Goal: Task Accomplishment & Management: Use online tool/utility

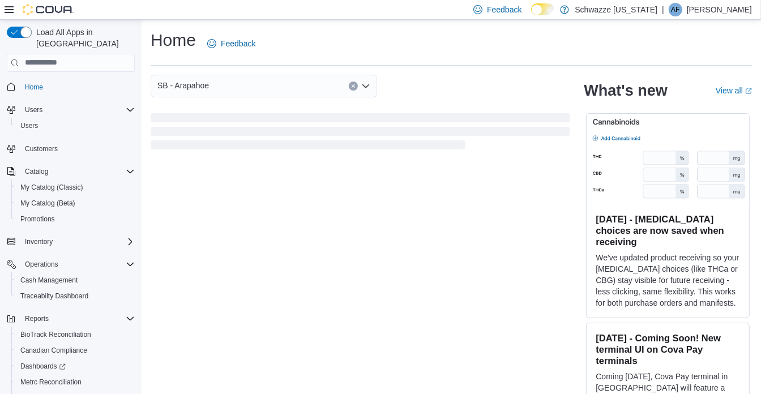
click at [209, 86] on div "SB - Arapahoe" at bounding box center [264, 86] width 226 height 23
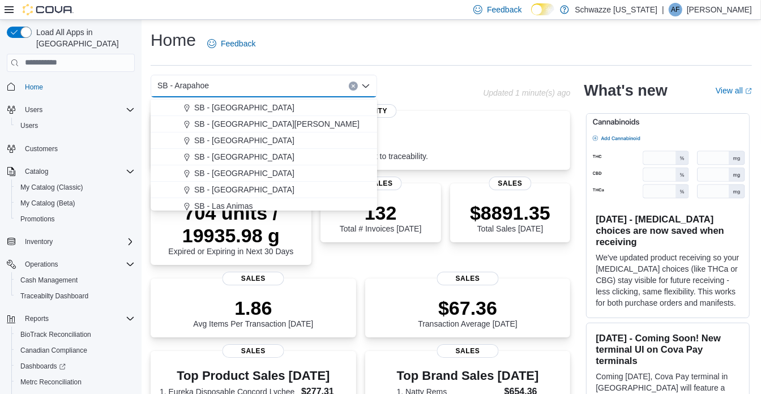
scroll to position [308, 0]
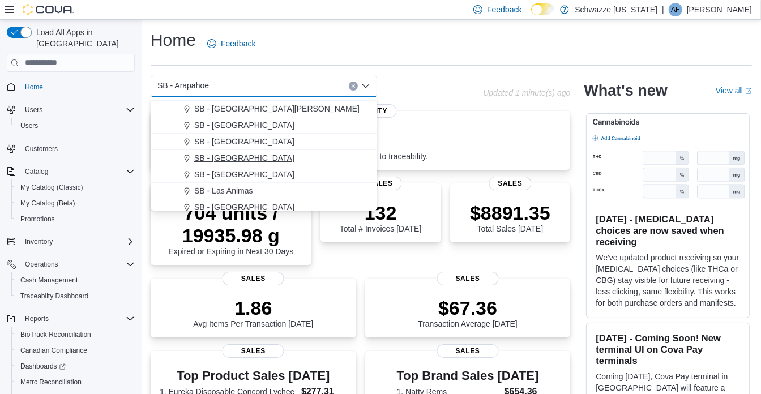
click at [242, 158] on span "SB - [GEOGRAPHIC_DATA]" at bounding box center [244, 157] width 100 height 11
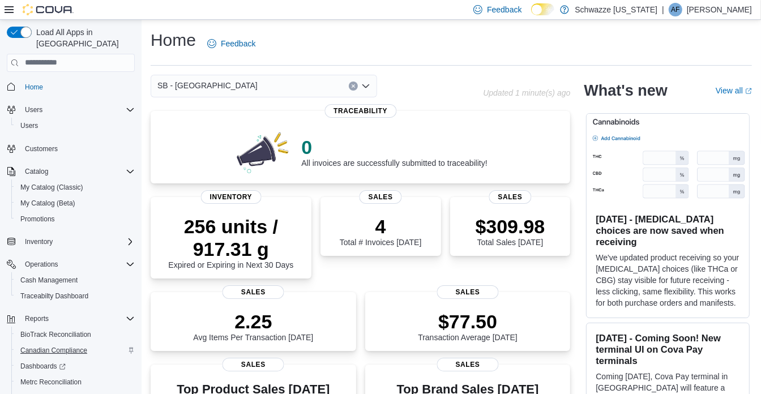
scroll to position [49, 0]
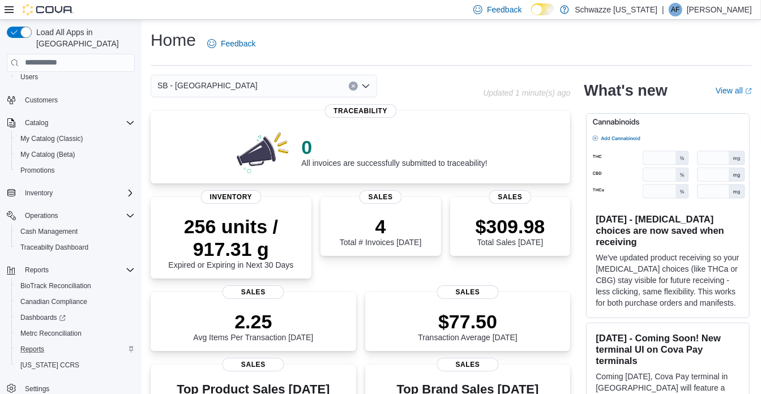
click at [51, 342] on div "Reports" at bounding box center [75, 349] width 119 height 14
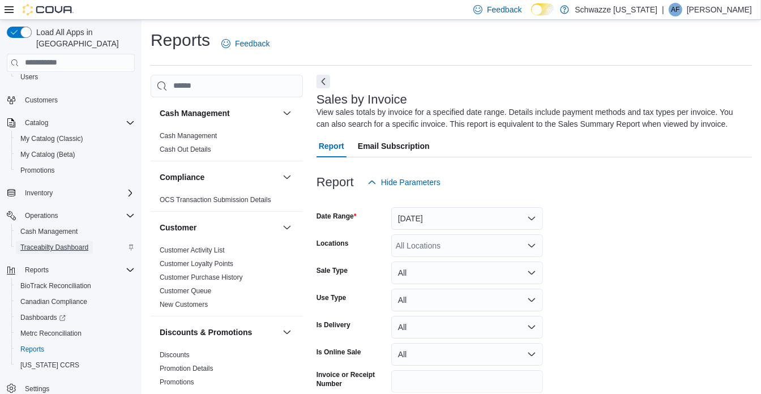
click at [66, 243] on span "Traceabilty Dashboard" at bounding box center [54, 247] width 68 height 9
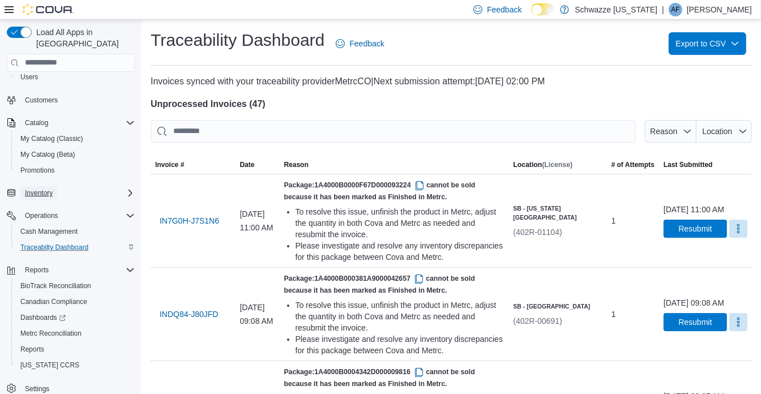
click at [40, 188] on span "Inventory" at bounding box center [39, 192] width 28 height 9
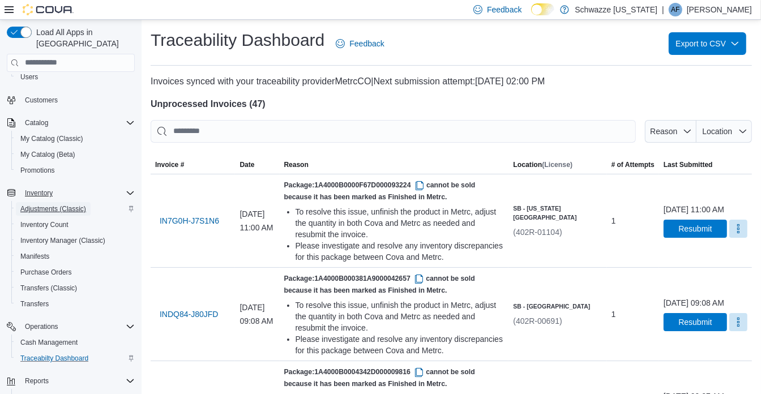
click at [59, 204] on span "Adjustments (Classic)" at bounding box center [53, 208] width 66 height 9
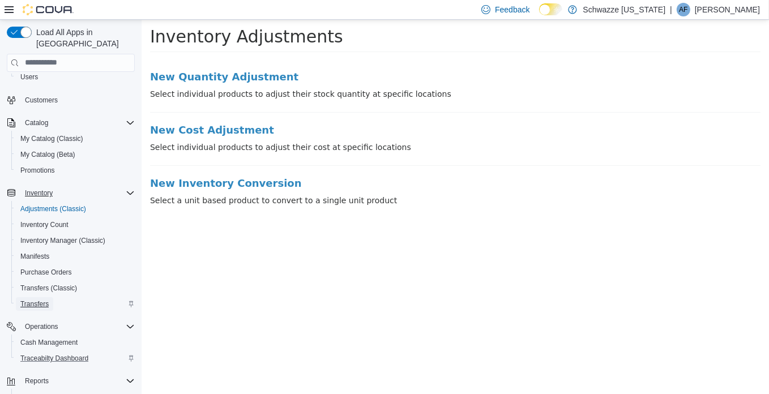
click at [32, 299] on span "Transfers" at bounding box center [34, 303] width 28 height 9
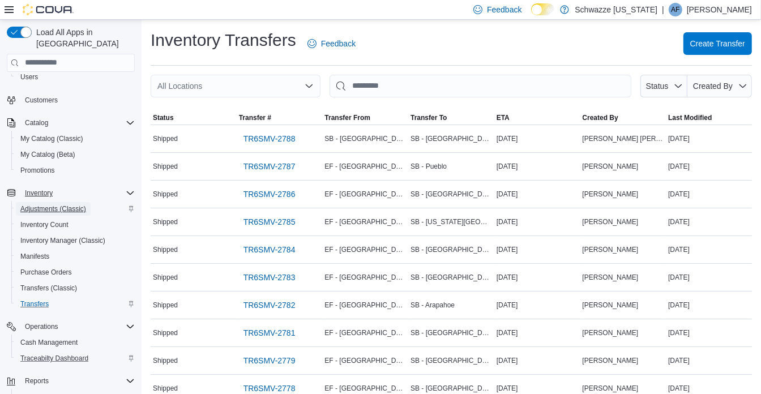
click at [66, 204] on span "Adjustments (Classic)" at bounding box center [53, 208] width 66 height 9
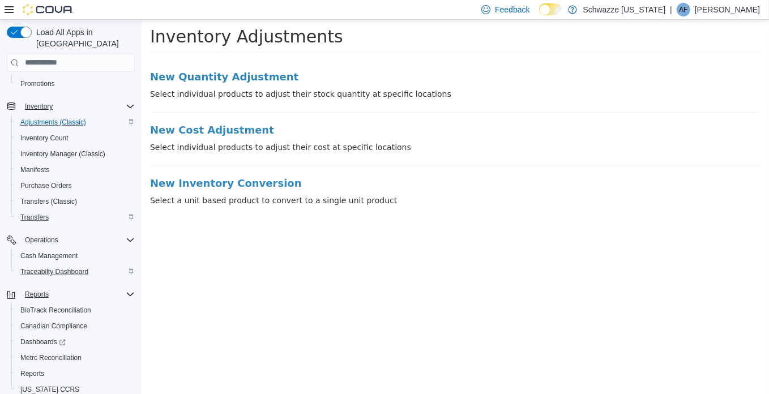
scroll to position [160, 0]
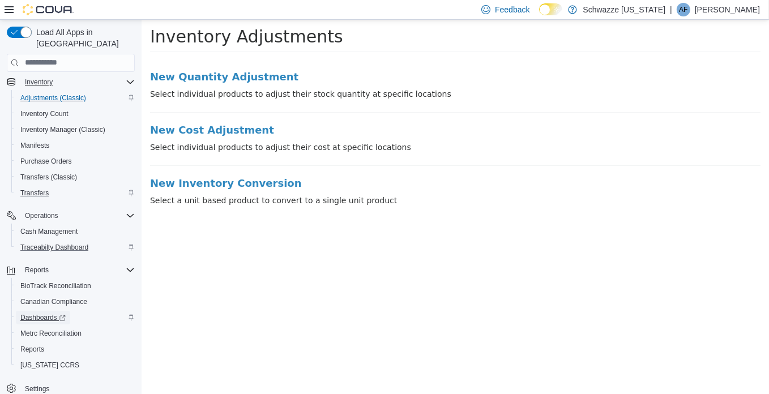
click at [44, 313] on span "Dashboards" at bounding box center [42, 317] width 45 height 9
click at [49, 93] on span "Adjustments (Classic)" at bounding box center [53, 97] width 66 height 9
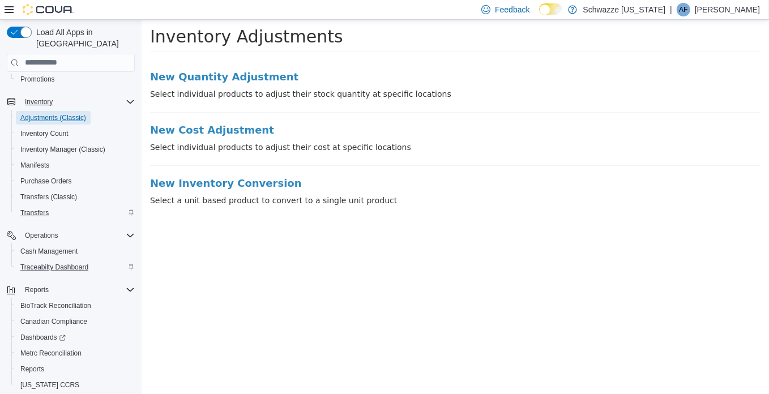
scroll to position [154, 0]
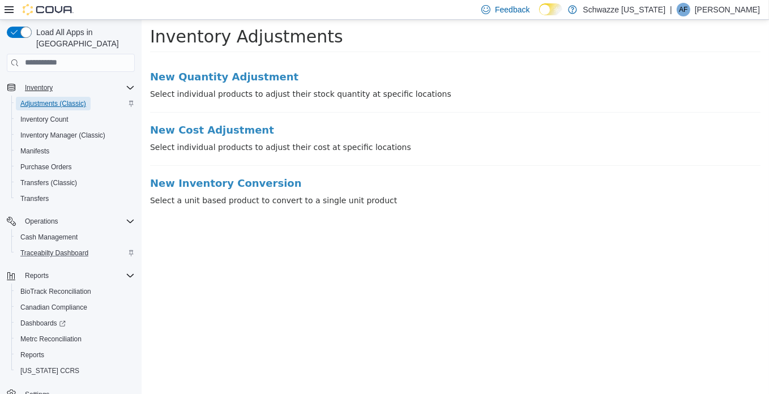
click at [76, 99] on span "Adjustments (Classic)" at bounding box center [53, 103] width 66 height 9
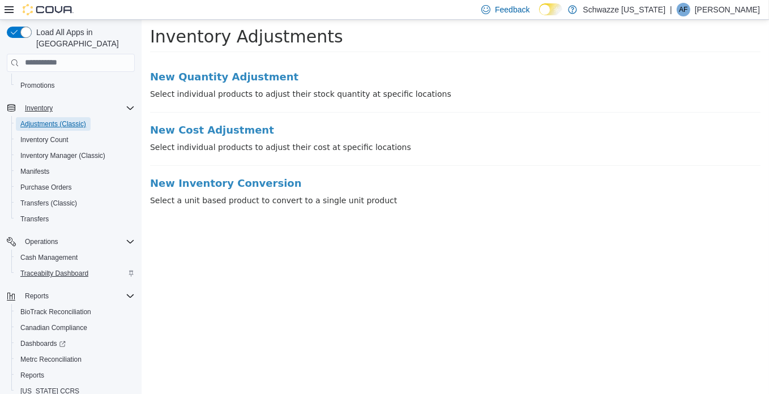
scroll to position [160, 0]
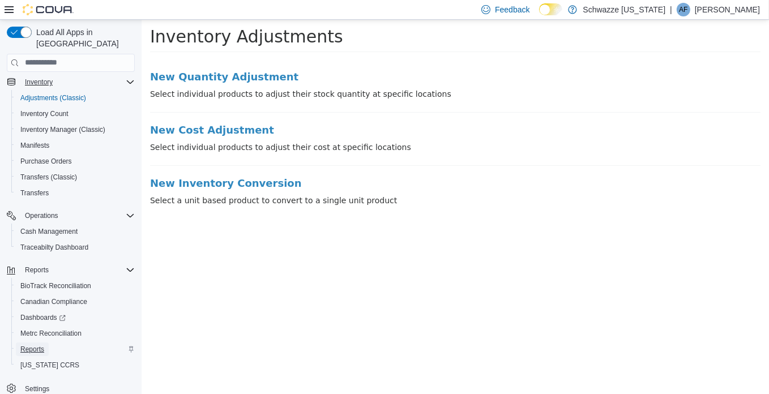
click at [36, 345] on span "Reports" at bounding box center [32, 349] width 24 height 9
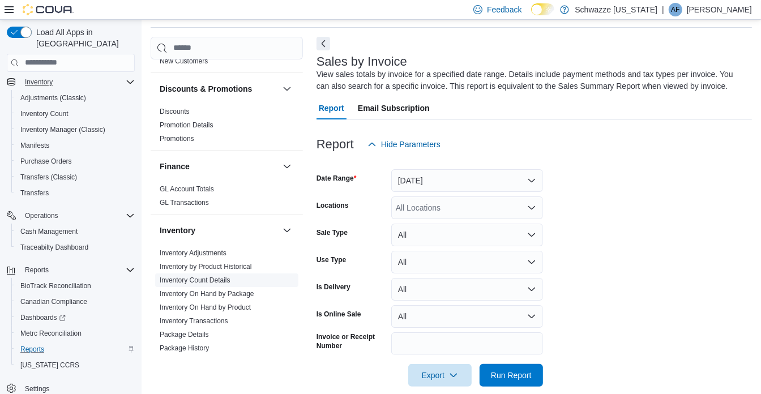
scroll to position [257, 0]
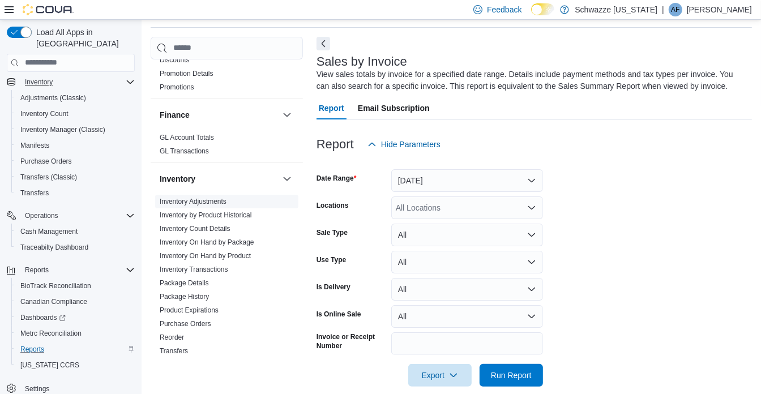
click at [205, 200] on link "Inventory Adjustments" at bounding box center [193, 202] width 67 height 8
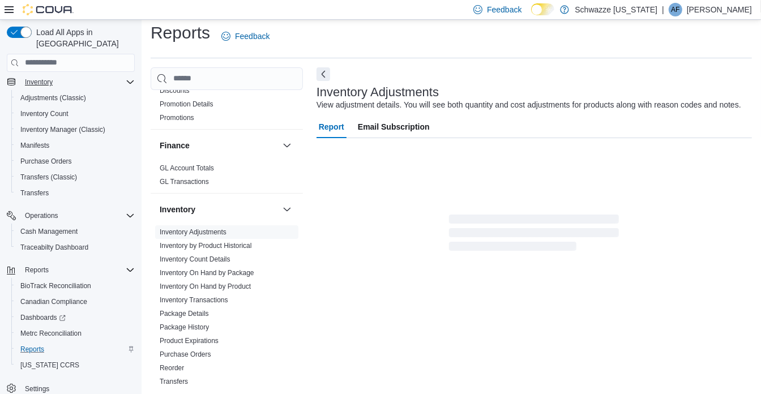
scroll to position [14, 0]
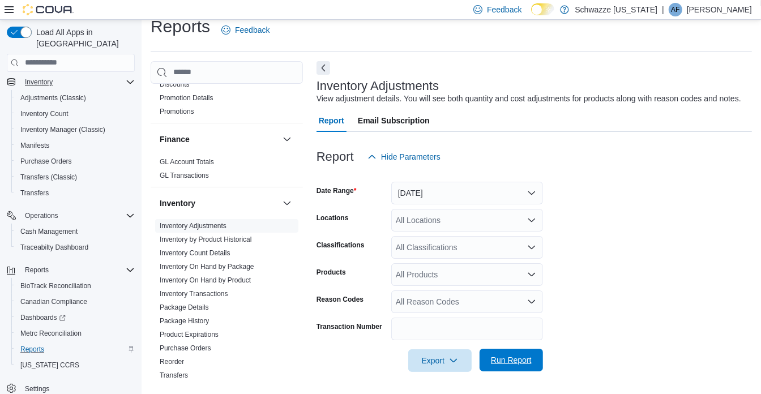
click at [521, 355] on span "Run Report" at bounding box center [511, 359] width 41 height 11
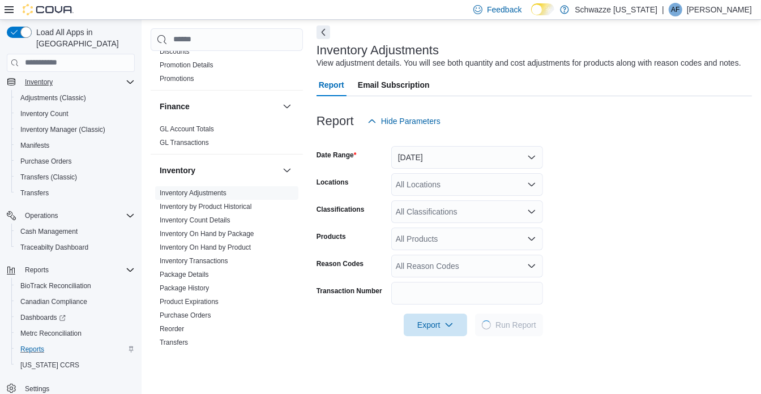
scroll to position [65, 0]
